Goal: Navigation & Orientation: Understand site structure

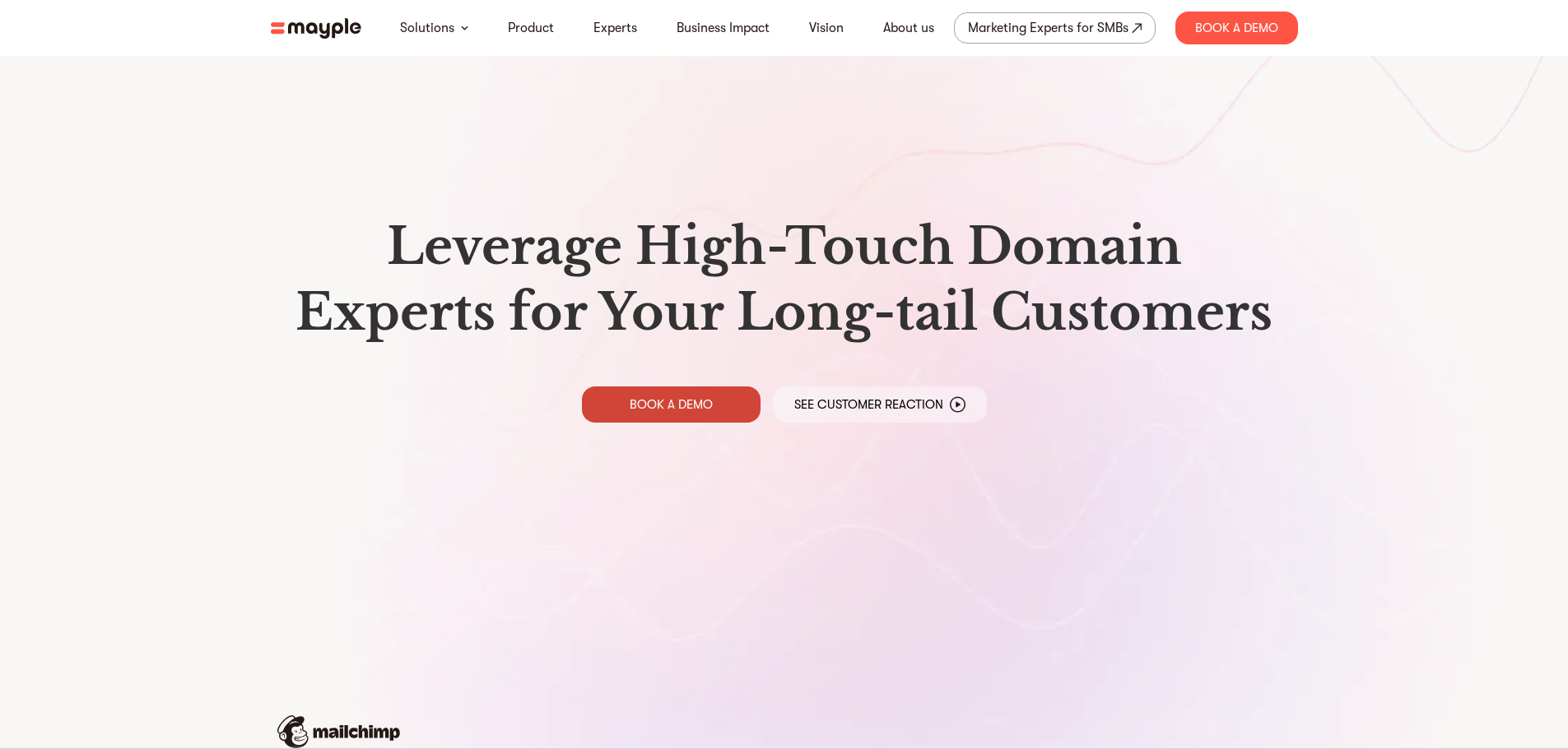
click at [705, 417] on link "BOOK A DEMO" at bounding box center [671, 405] width 179 height 37
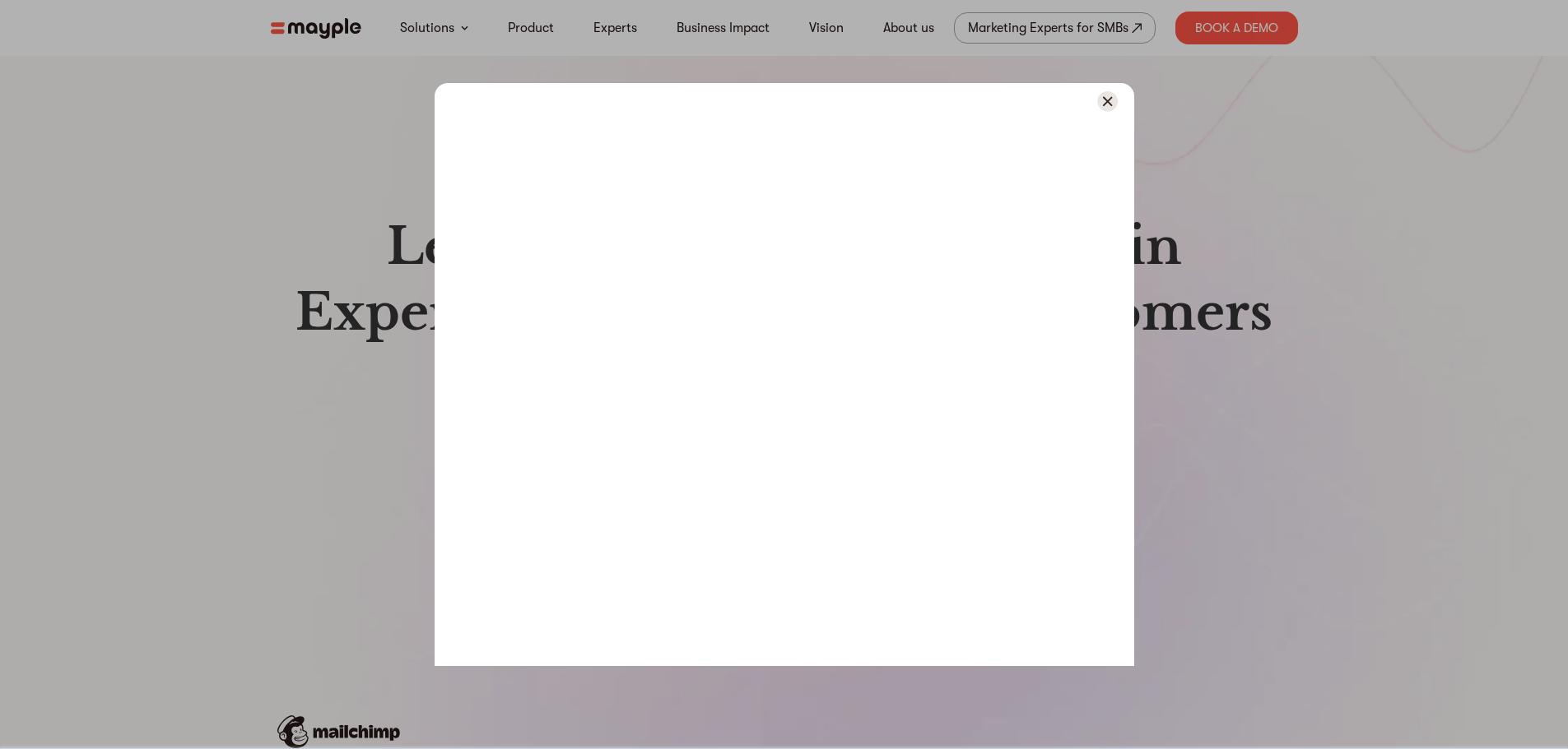
click at [1113, 101] on img at bounding box center [1107, 101] width 21 height 21
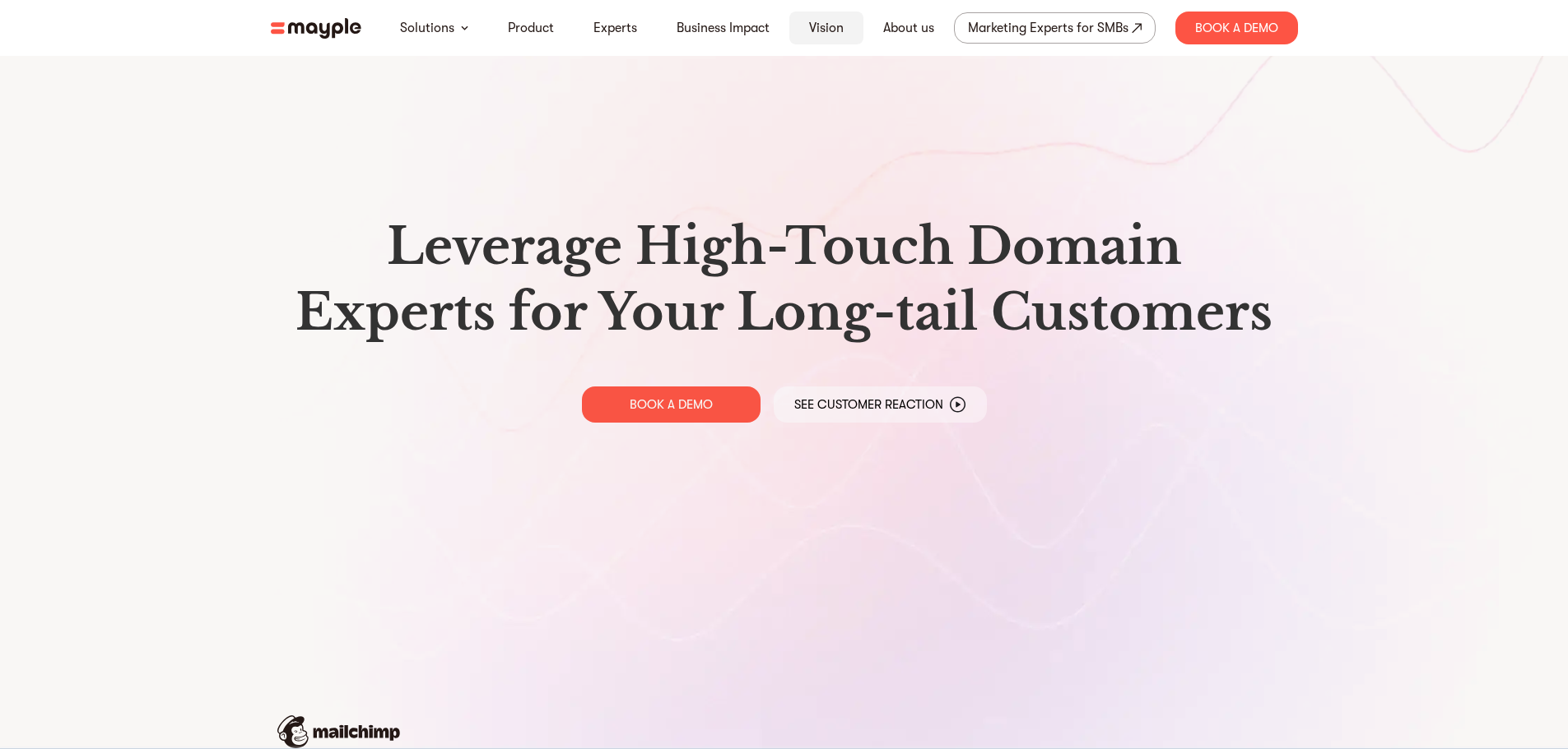
click at [817, 32] on link "Vision" at bounding box center [827, 28] width 35 height 20
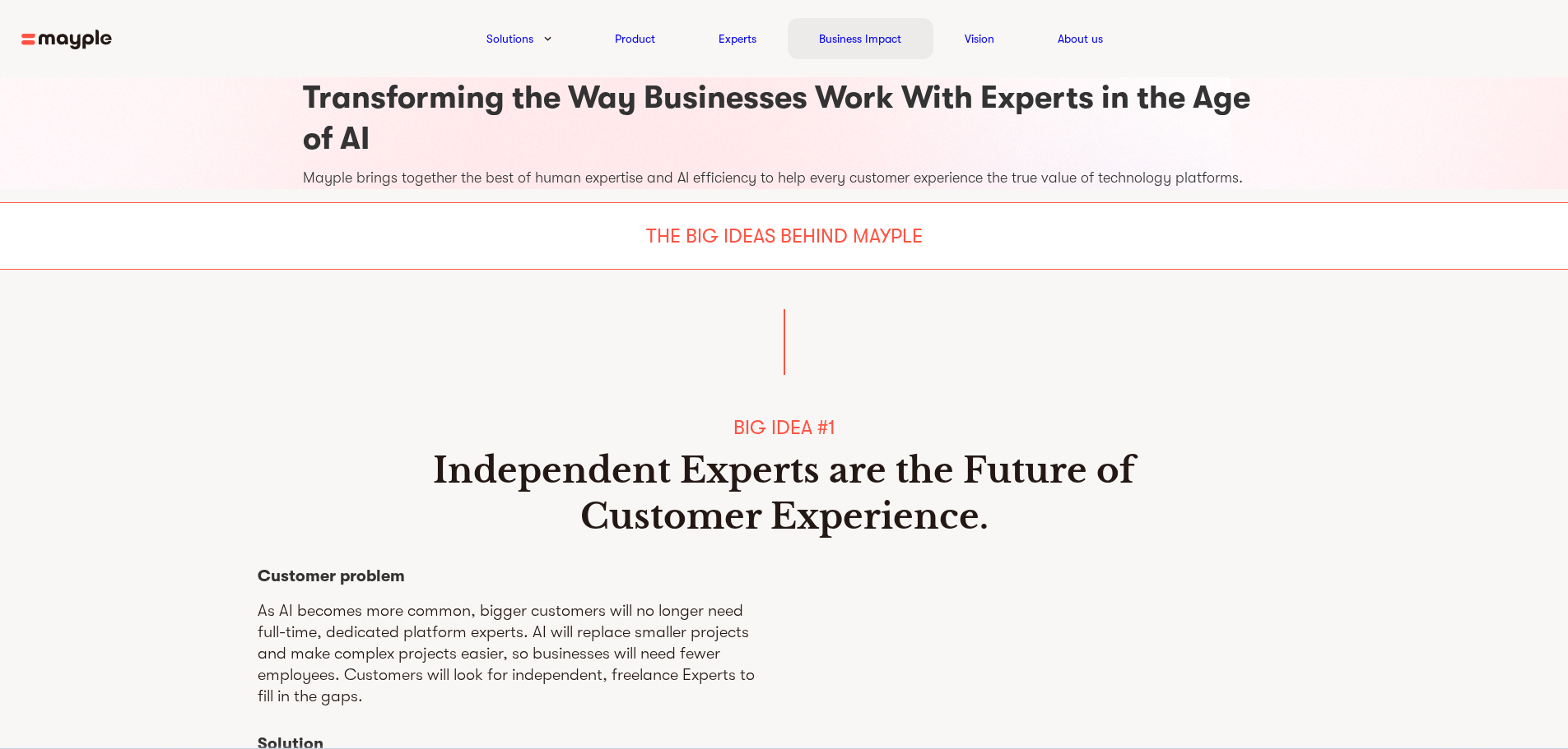
click at [829, 39] on link "Business Impact" at bounding box center [860, 39] width 82 height 20
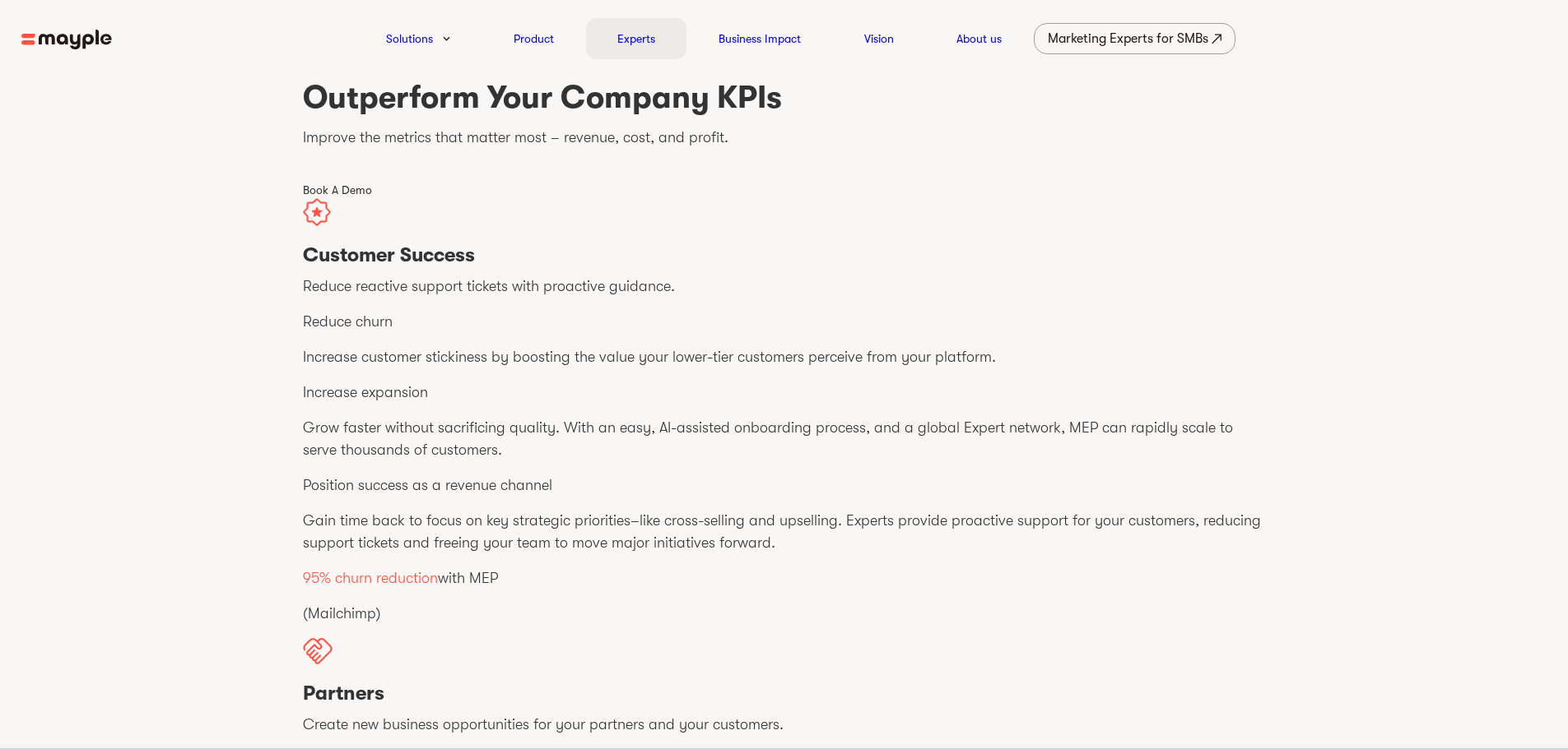
click at [646, 39] on link "Experts" at bounding box center [636, 39] width 38 height 20
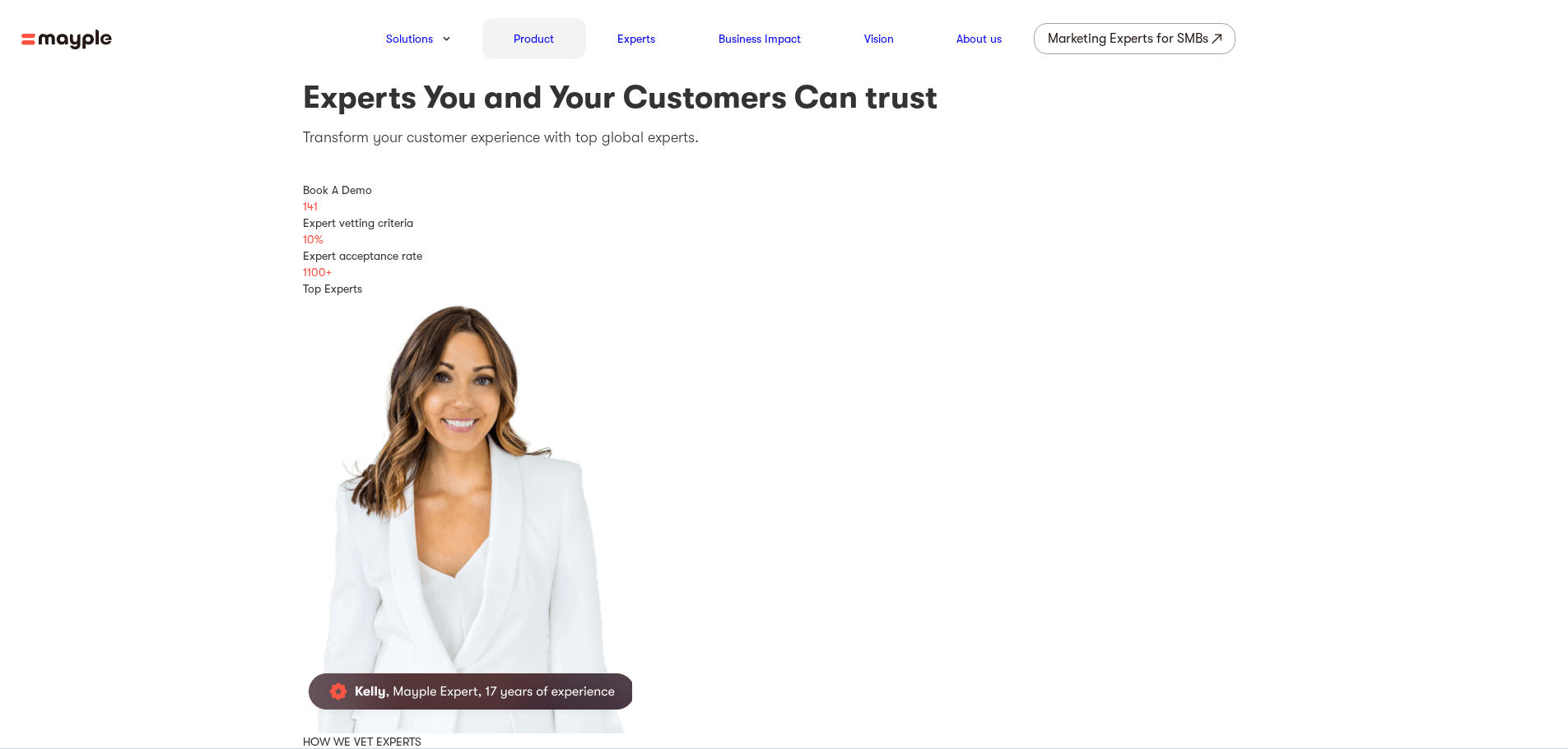
click at [557, 33] on div "Product" at bounding box center [534, 38] width 104 height 41
click at [552, 43] on link "Product" at bounding box center [533, 39] width 40 height 20
